Goal: Task Accomplishment & Management: Use online tool/utility

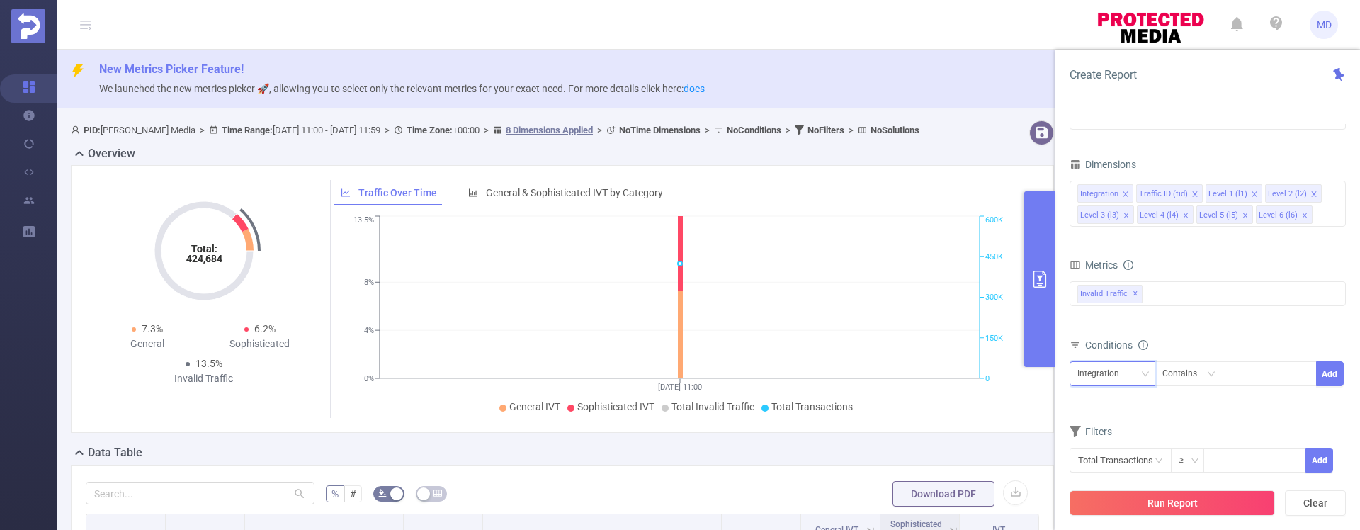
click at [1131, 368] on div "Integration" at bounding box center [1112, 373] width 70 height 23
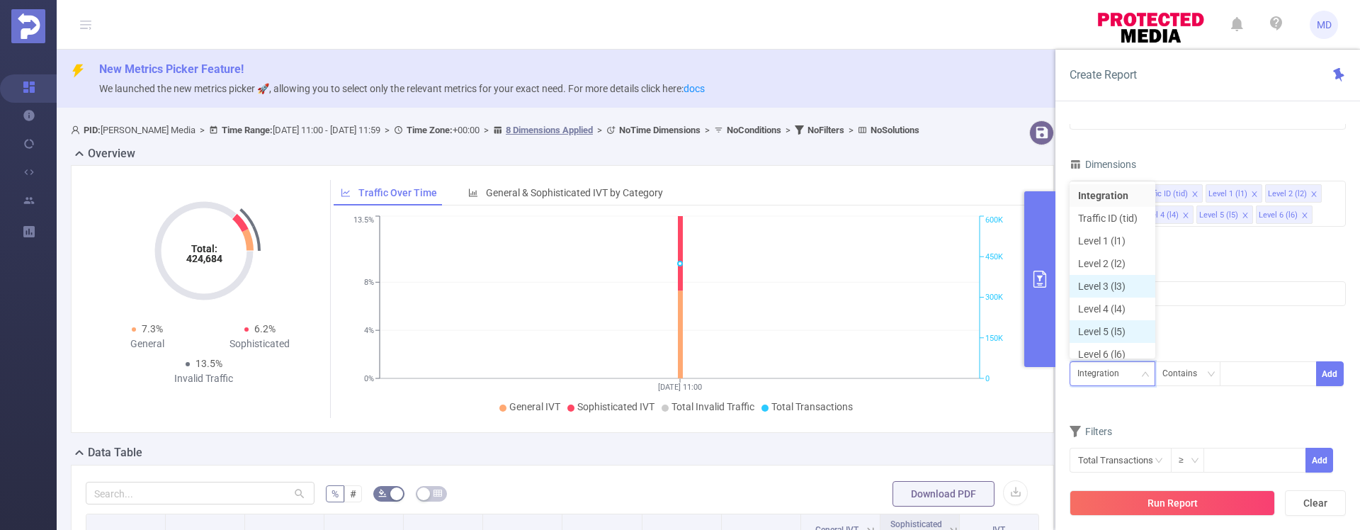
scroll to position [7, 0]
click at [1108, 230] on li "Level 1 (l1)" at bounding box center [1112, 233] width 86 height 23
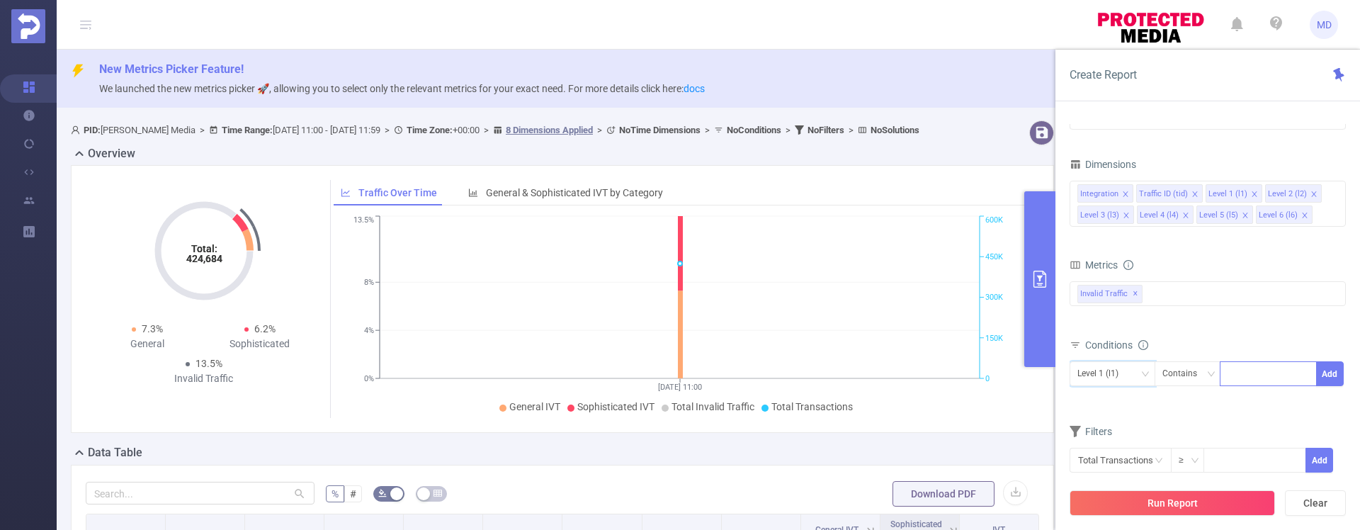
click at [1245, 374] on div at bounding box center [1267, 373] width 81 height 23
type input "2412"
click at [1335, 375] on button "Add" at bounding box center [1330, 373] width 28 height 25
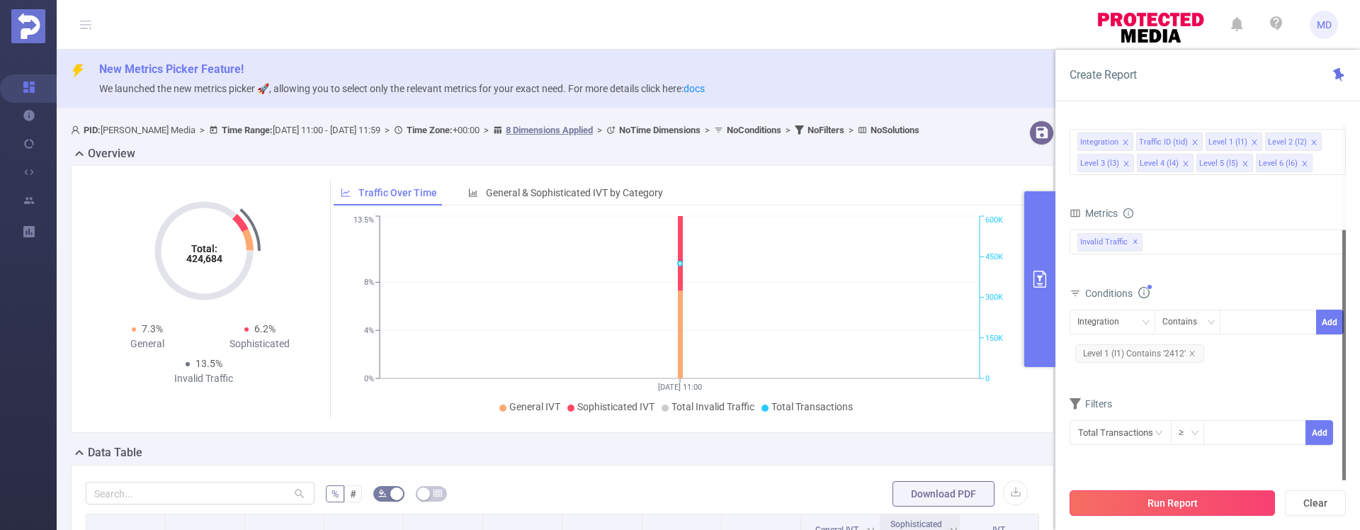
click at [1152, 492] on button "Run Report" at bounding box center [1171, 502] width 205 height 25
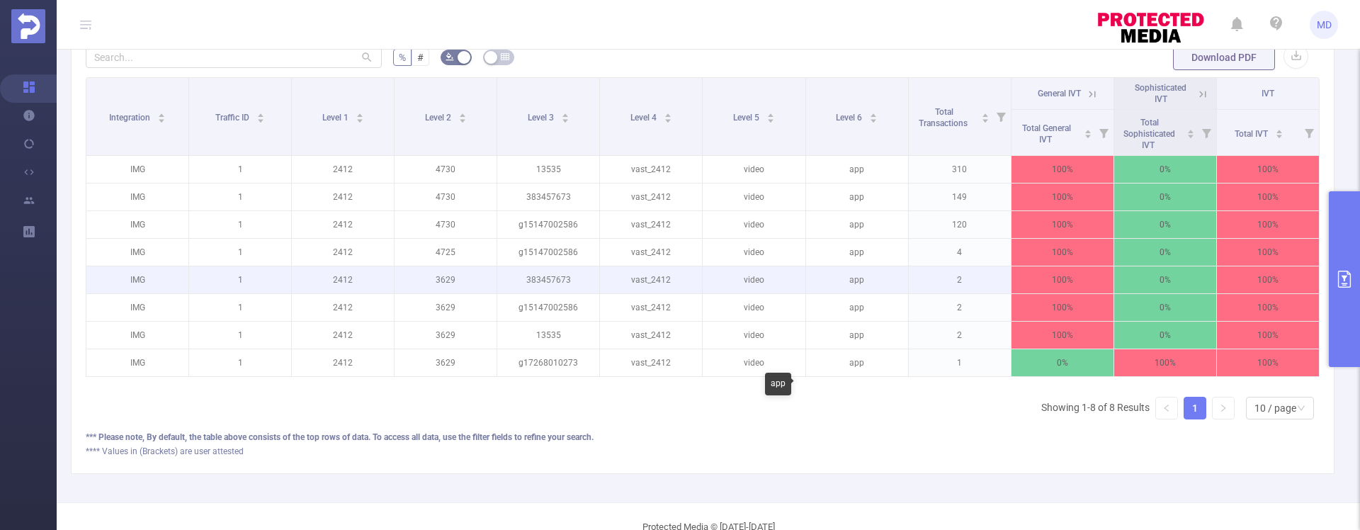
scroll to position [479, 0]
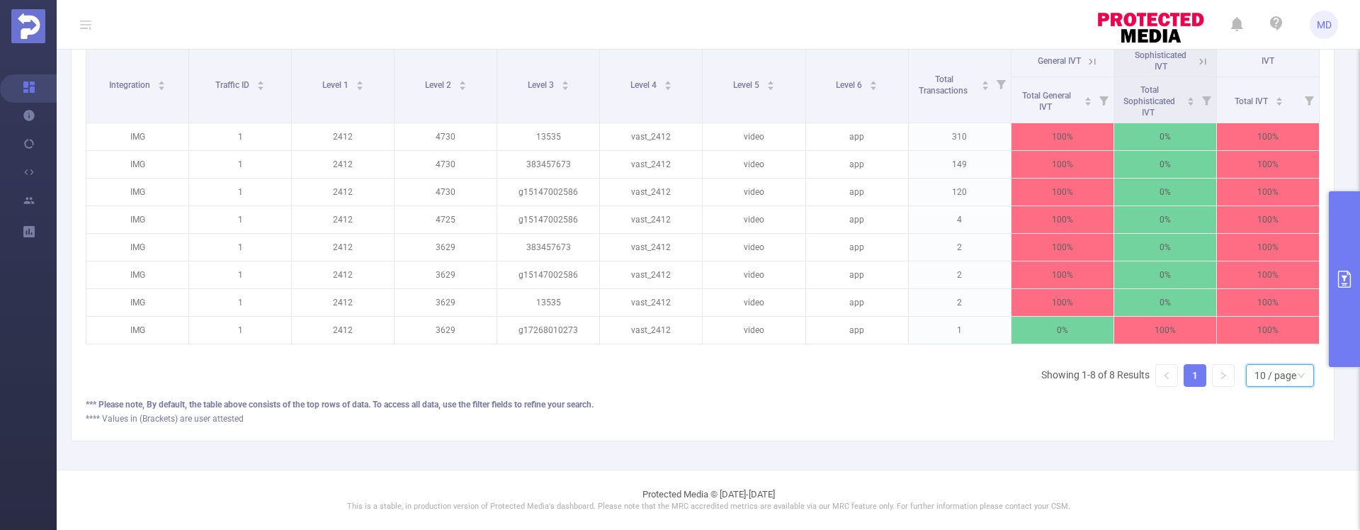
click at [1284, 375] on div "10 / page" at bounding box center [1275, 375] width 42 height 21
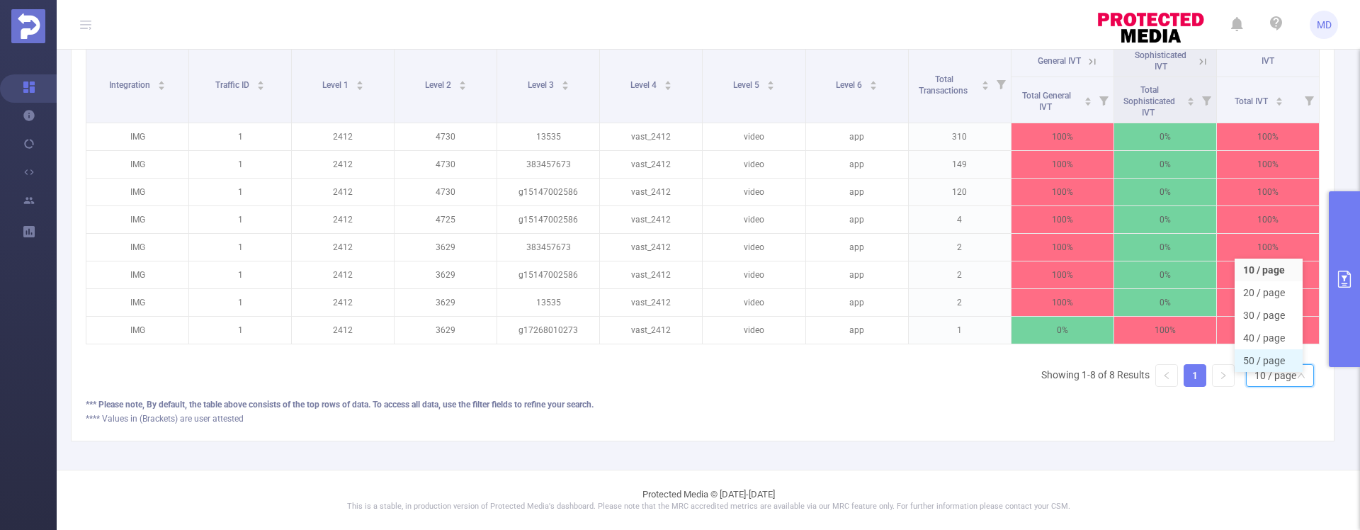
click at [1269, 353] on li "50 / page" at bounding box center [1268, 360] width 68 height 23
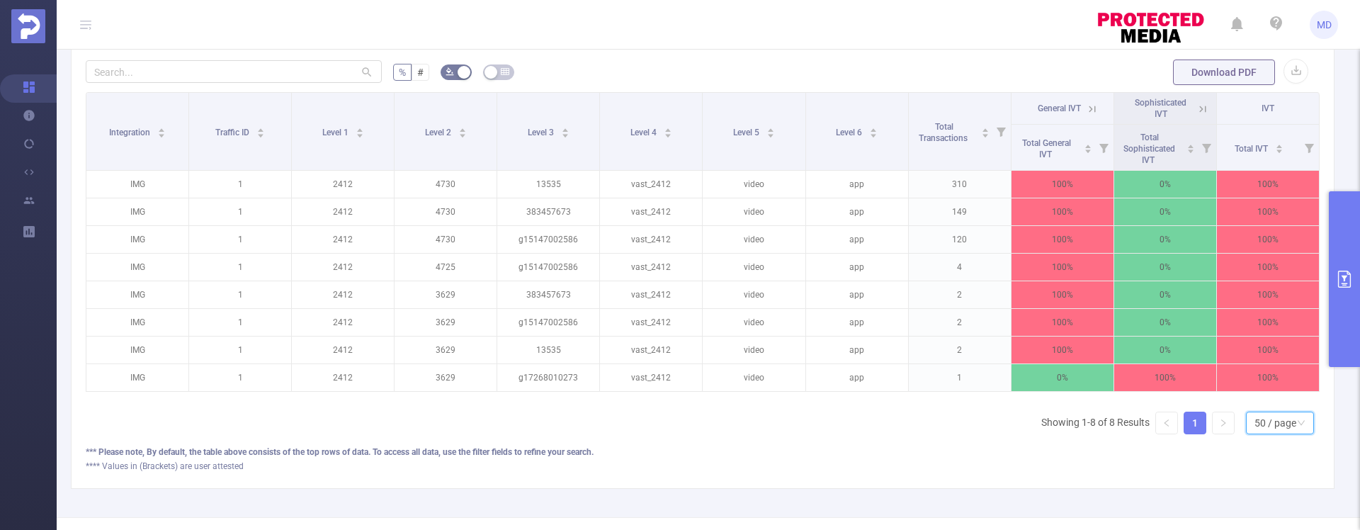
scroll to position [387, 0]
